Goal: Information Seeking & Learning: Learn about a topic

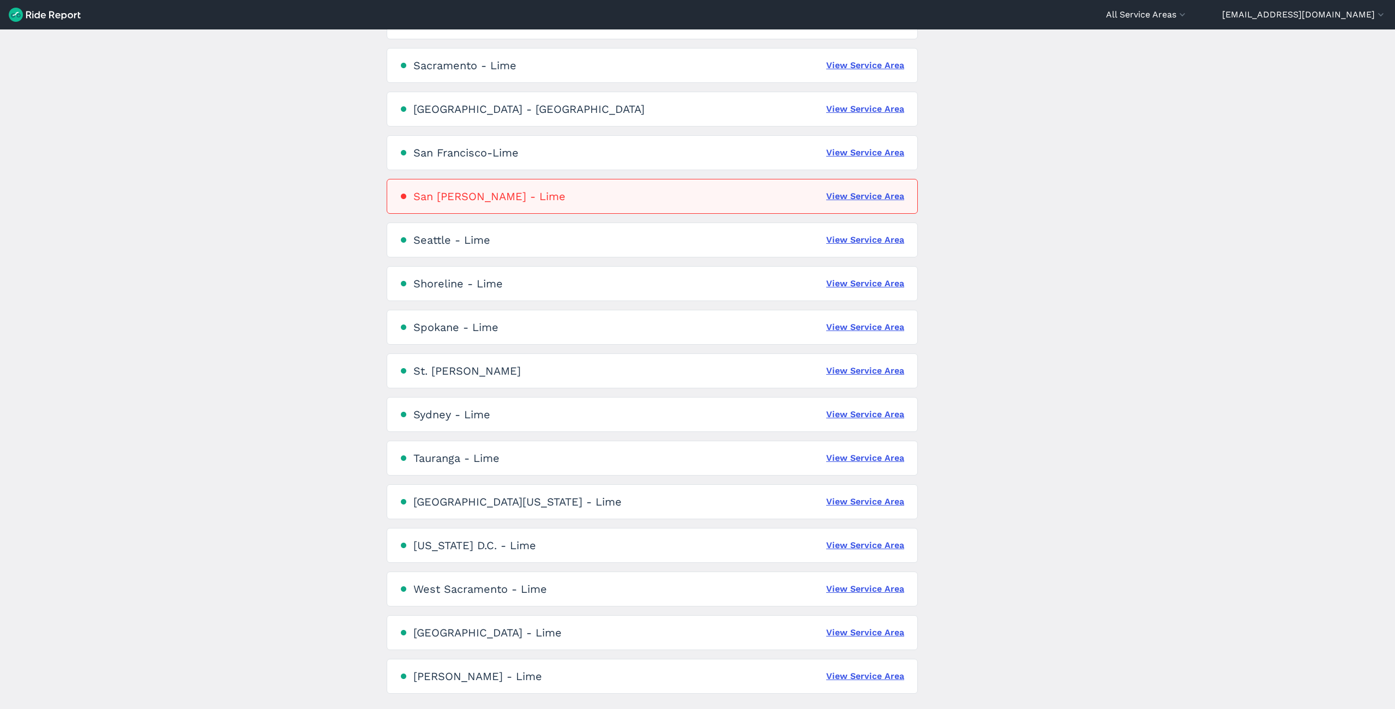
scroll to position [2164, 0]
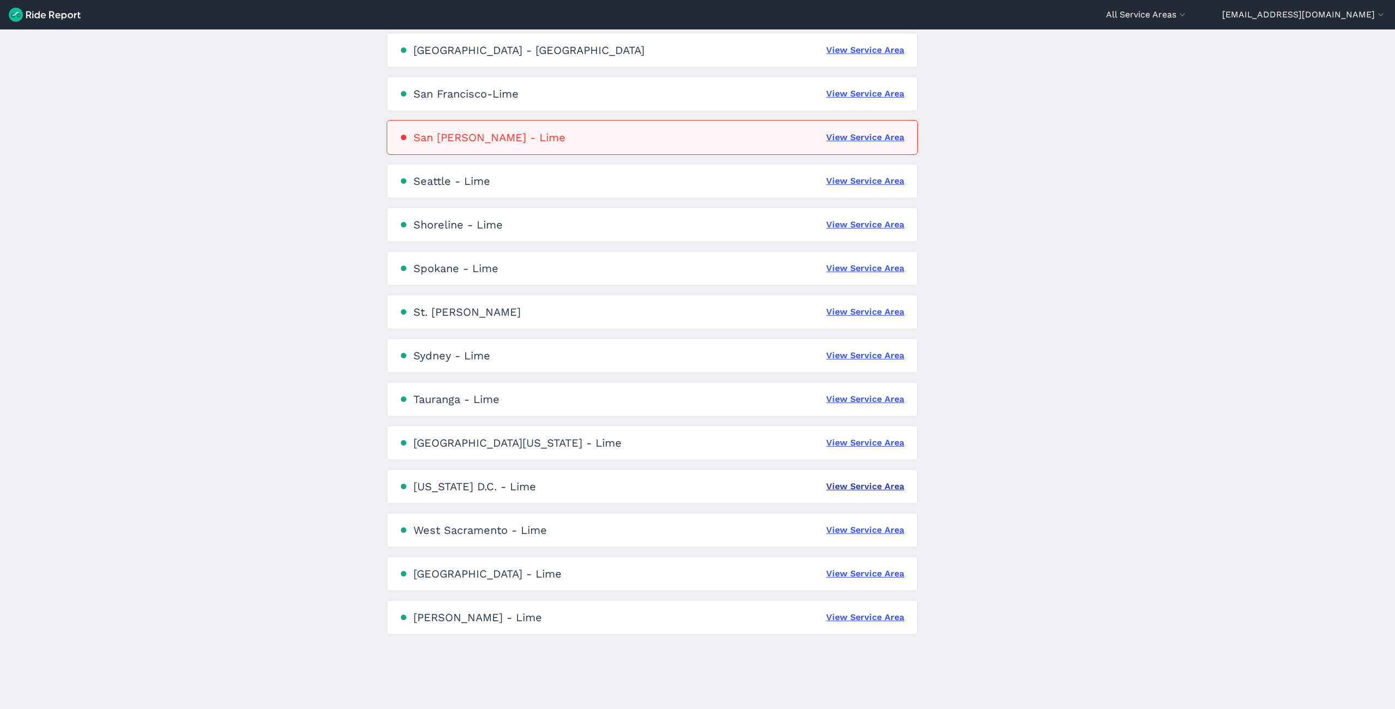
click at [833, 483] on link "View Service Area" at bounding box center [865, 486] width 78 height 13
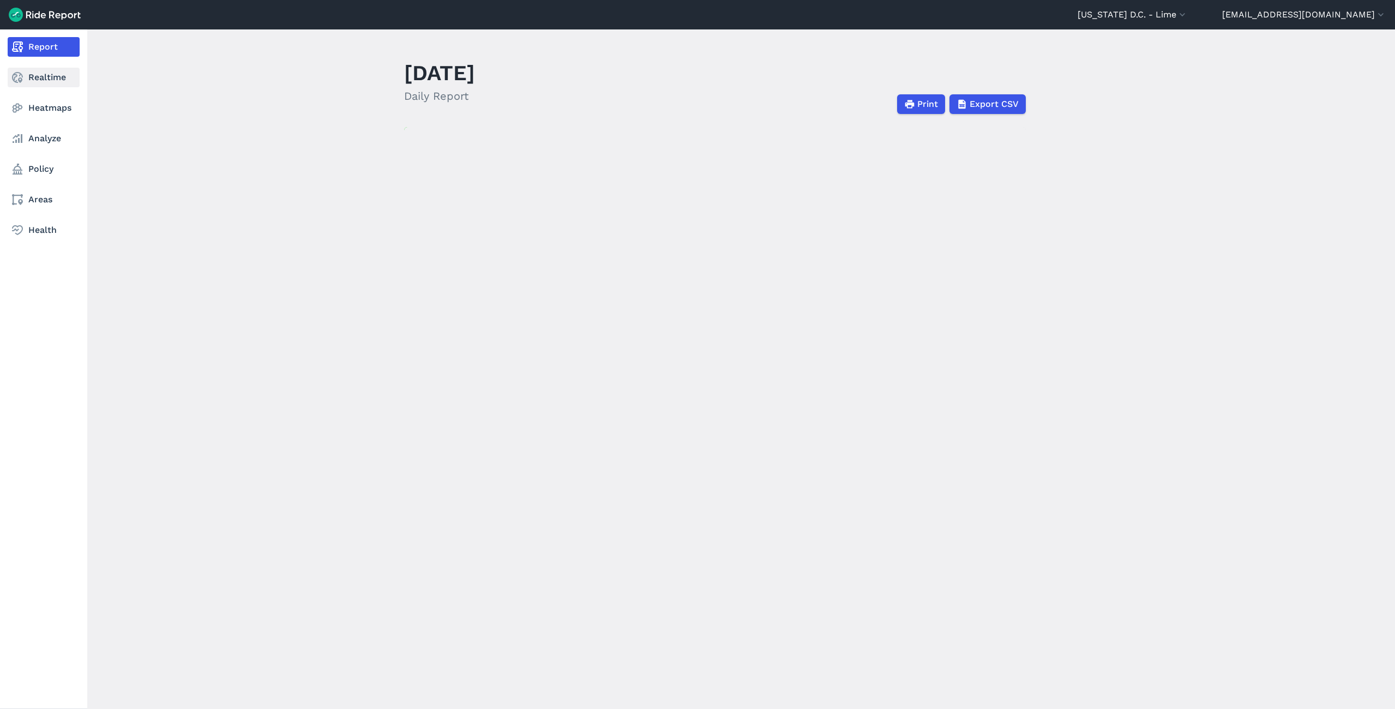
click at [42, 85] on link "Realtime" at bounding box center [44, 78] width 72 height 20
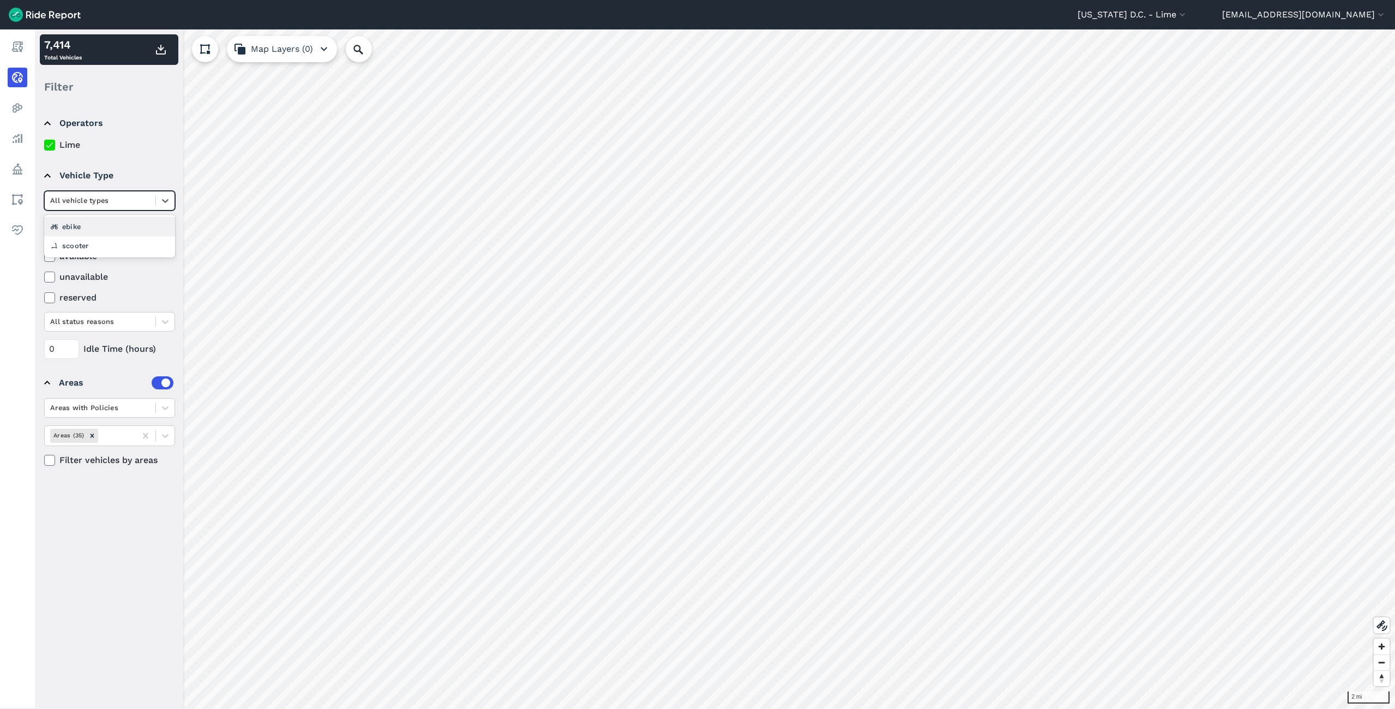
click at [110, 202] on div at bounding box center [100, 200] width 100 height 13
click at [87, 225] on div "ebike" at bounding box center [109, 226] width 131 height 19
click at [77, 201] on div at bounding box center [100, 200] width 100 height 13
click at [94, 243] on div "scooter" at bounding box center [109, 245] width 131 height 19
